Goal: Information Seeking & Learning: Learn about a topic

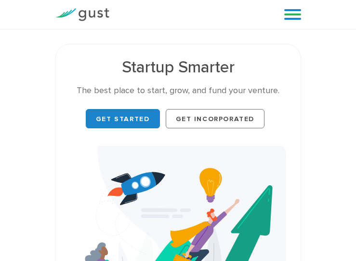
click at [294, 13] on link at bounding box center [292, 14] width 17 height 14
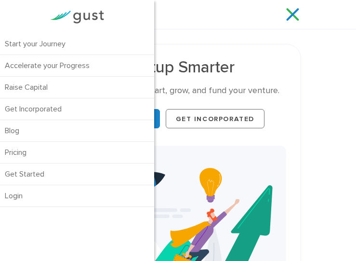
click at [14, 159] on link "Pricing" at bounding box center [77, 152] width 154 height 21
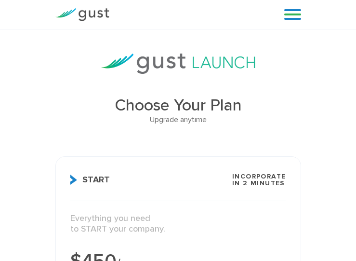
drag, startPoint x: 355, startPoint y: 24, endPoint x: 355, endPoint y: 39, distance: 15.4
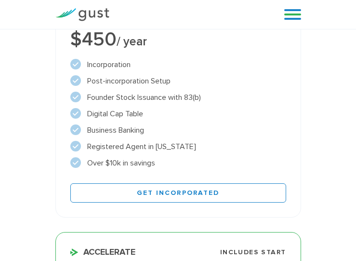
scroll to position [1826, 0]
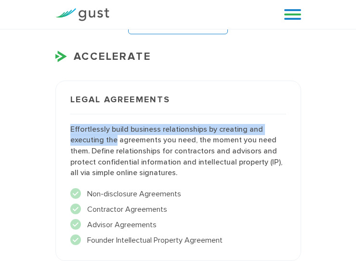
drag, startPoint x: 68, startPoint y: 130, endPoint x: 115, endPoint y: 146, distance: 49.5
click at [115, 146] on div "Legal Agreements Effortlessly build business relationships by creating and exec…" at bounding box center [178, 170] width 246 height 181
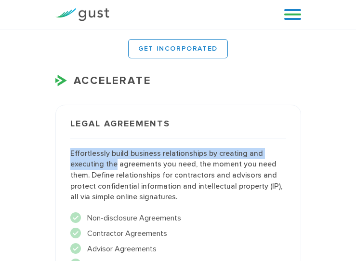
scroll to position [1806, 0]
